Goal: Check status: Check status

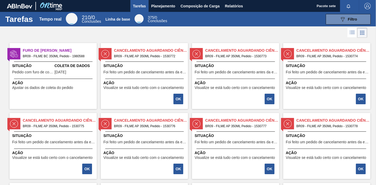
click at [42, 49] on font "Furo de [PERSON_NAME]" at bounding box center [47, 50] width 49 height 4
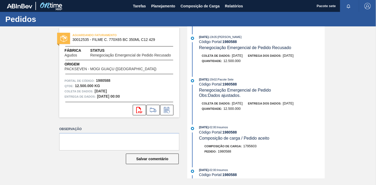
click at [234, 41] on font "1980588" at bounding box center [229, 42] width 15 height 4
copy font "1980588"
click at [234, 41] on font "1980588" at bounding box center [229, 42] width 15 height 4
click at [159, 8] on font "Planejamento" at bounding box center [163, 6] width 24 height 6
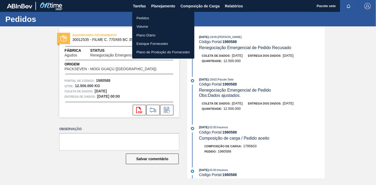
click at [144, 17] on font "Pedidos" at bounding box center [142, 18] width 13 height 4
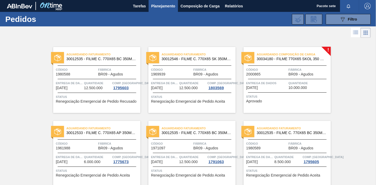
click at [279, 69] on span "Código" at bounding box center [266, 69] width 41 height 5
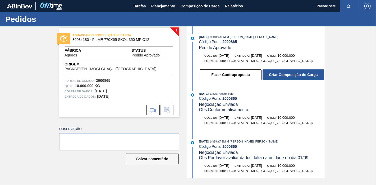
click at [230, 42] on font "2000865" at bounding box center [229, 42] width 15 height 4
copy font "2000865"
